Goal: Information Seeking & Learning: Learn about a topic

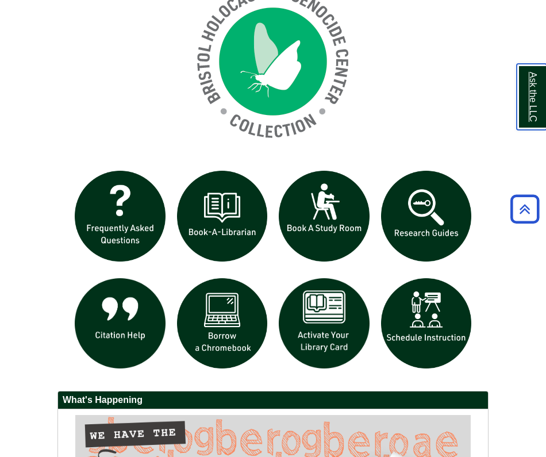
scroll to position [952, 0]
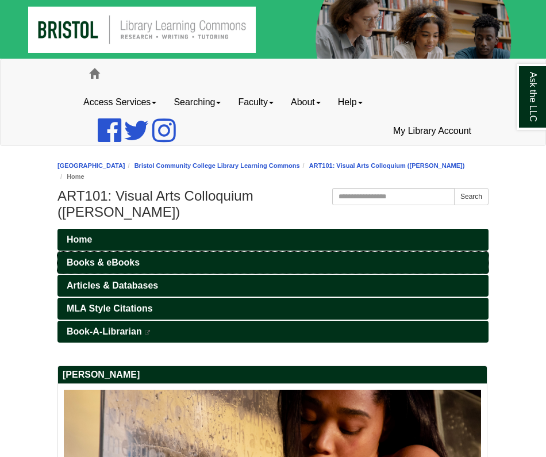
click at [206, 252] on link "Books & eBooks" at bounding box center [272, 263] width 431 height 22
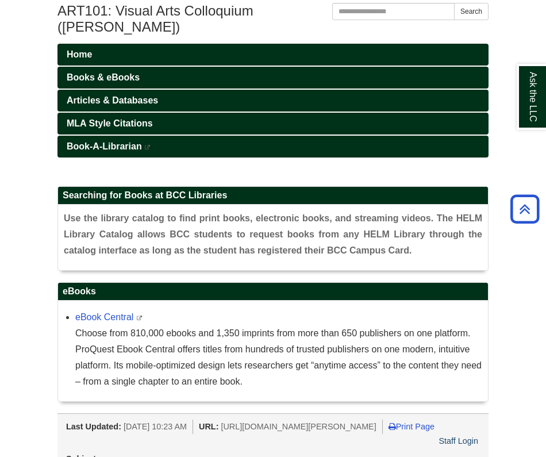
scroll to position [184, 0]
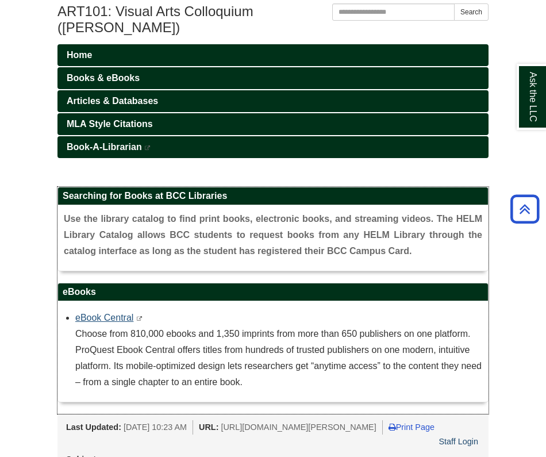
click at [117, 313] on link "eBook Central" at bounding box center [104, 318] width 58 height 10
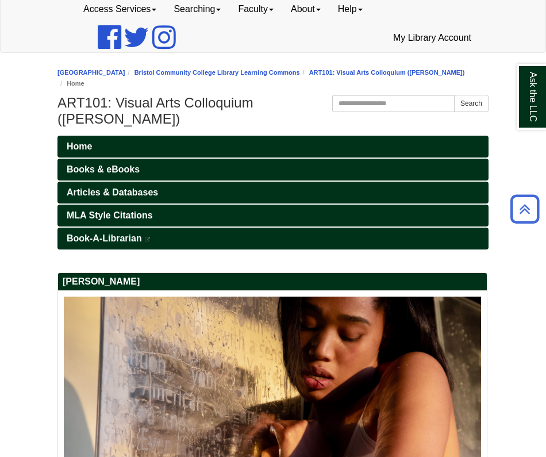
scroll to position [81, 0]
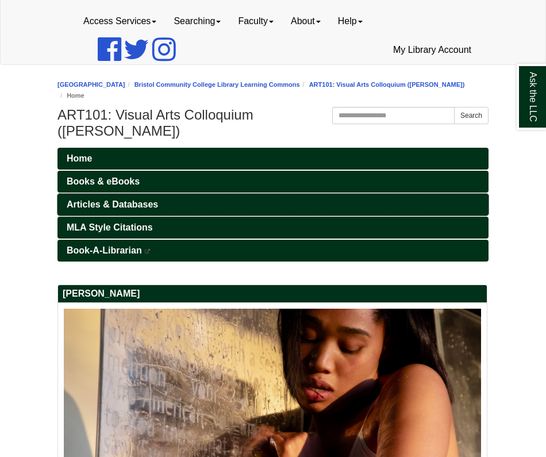
click at [175, 194] on link "Articles & Databases" at bounding box center [272, 205] width 431 height 22
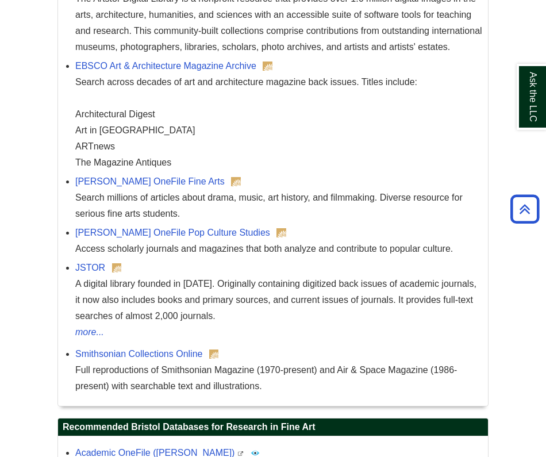
scroll to position [1294, 0]
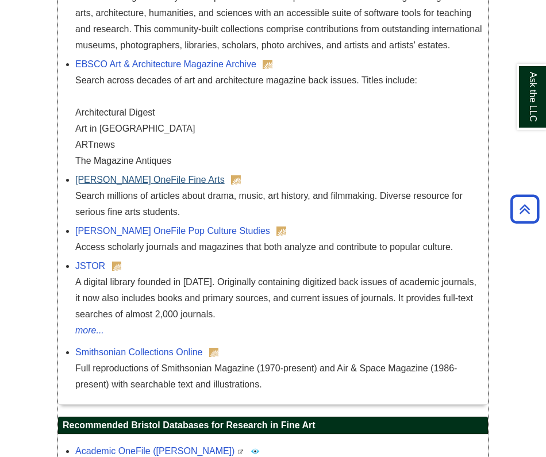
click at [114, 175] on link "[PERSON_NAME] OneFile Fine Arts" at bounding box center [149, 180] width 149 height 10
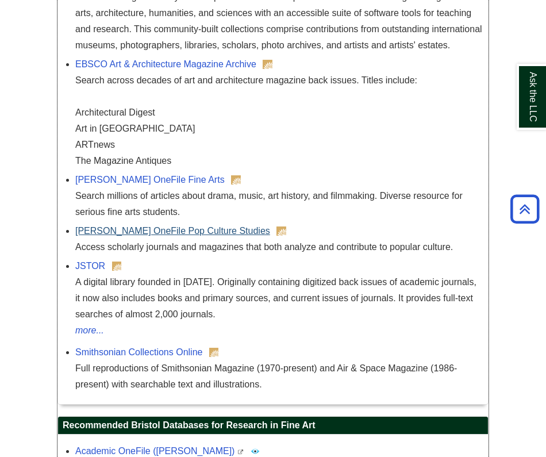
click at [176, 226] on link "[PERSON_NAME] OneFile Pop Culture Studies" at bounding box center [172, 231] width 195 height 10
